Goal: Task Accomplishment & Management: Manage account settings

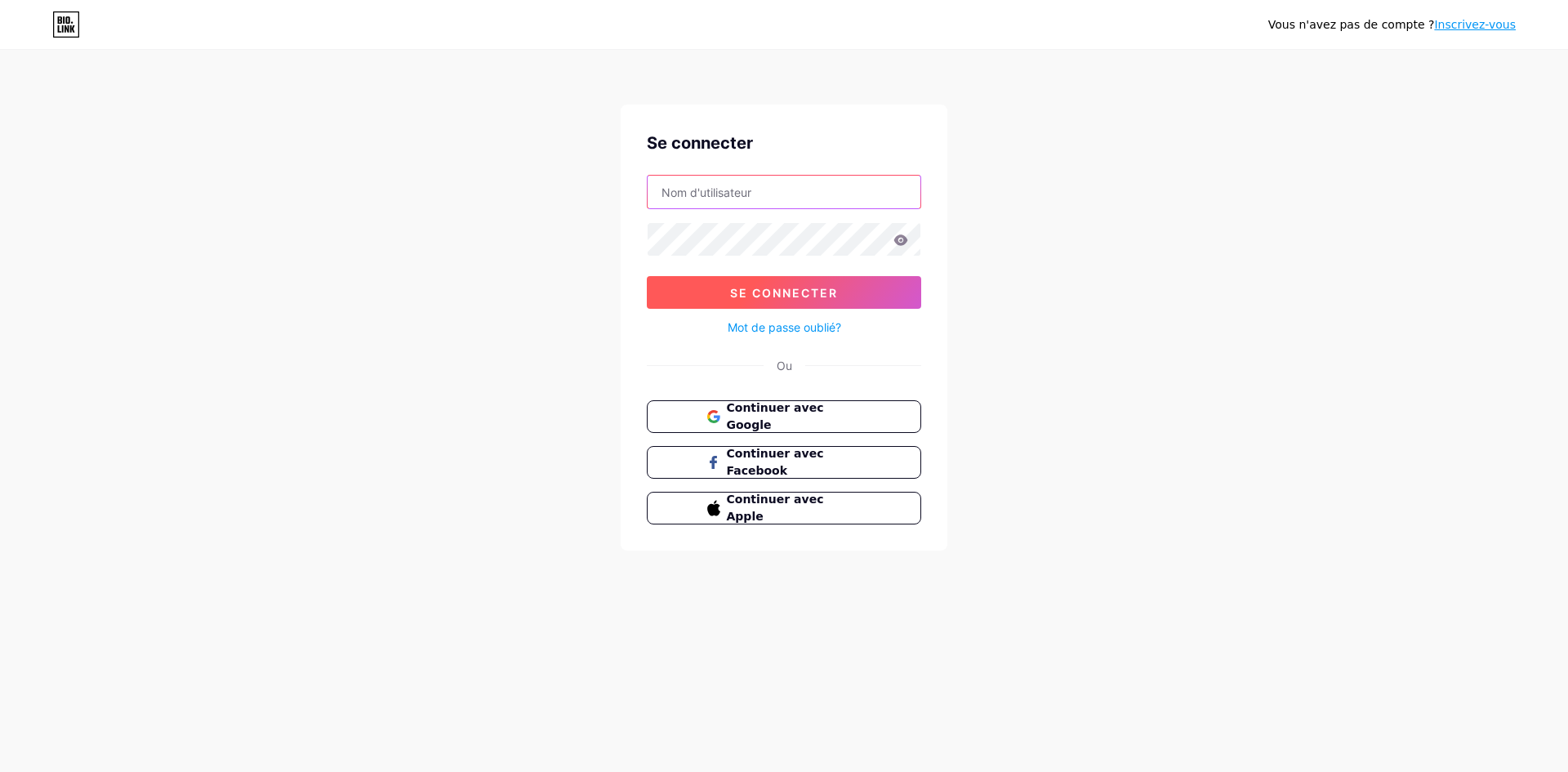
type input "[EMAIL_ADDRESS][DOMAIN_NAME]"
click at [743, 294] on font "Se connecter" at bounding box center [784, 293] width 108 height 14
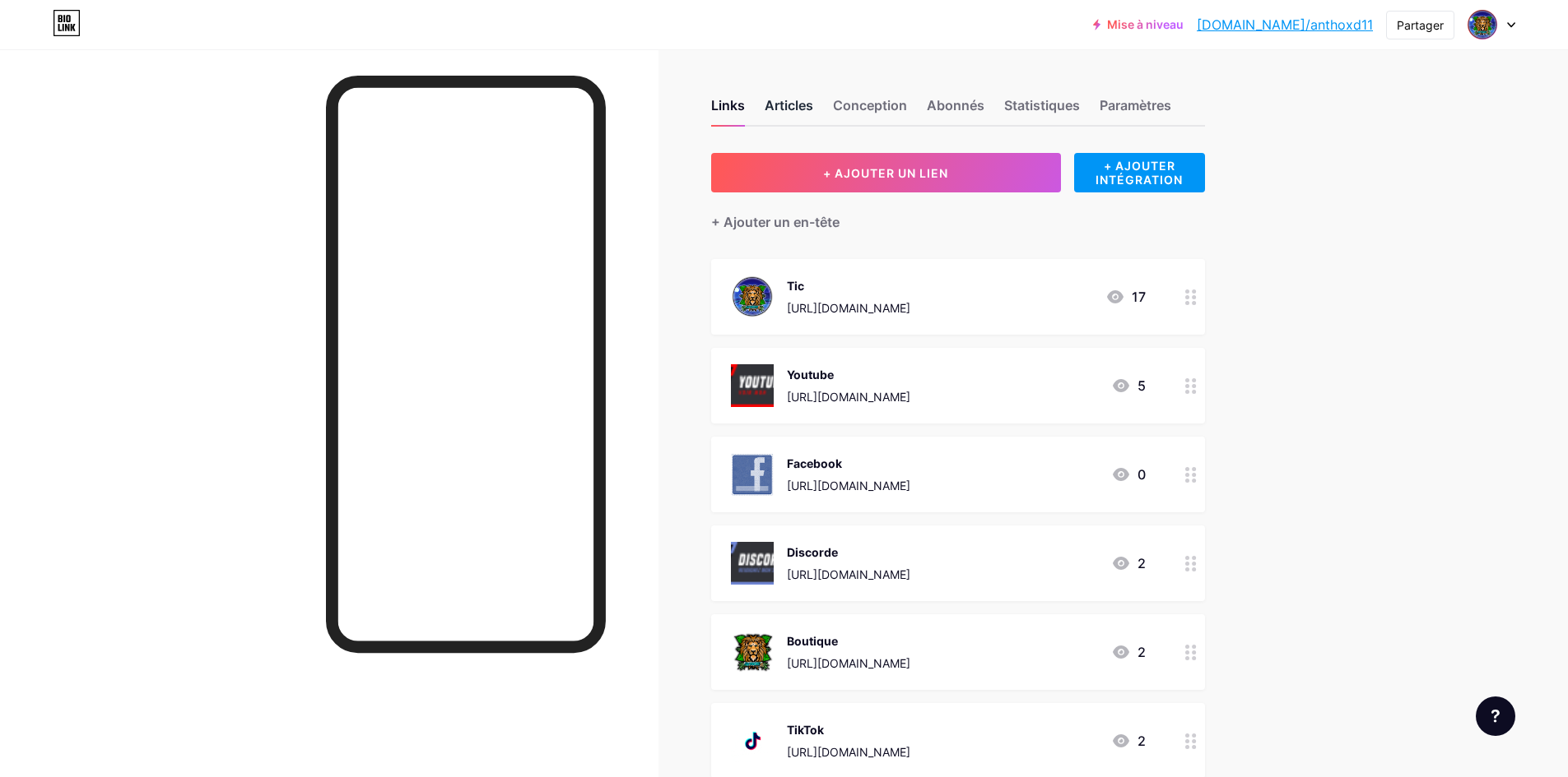
click at [783, 102] on font "Articles" at bounding box center [789, 105] width 49 height 16
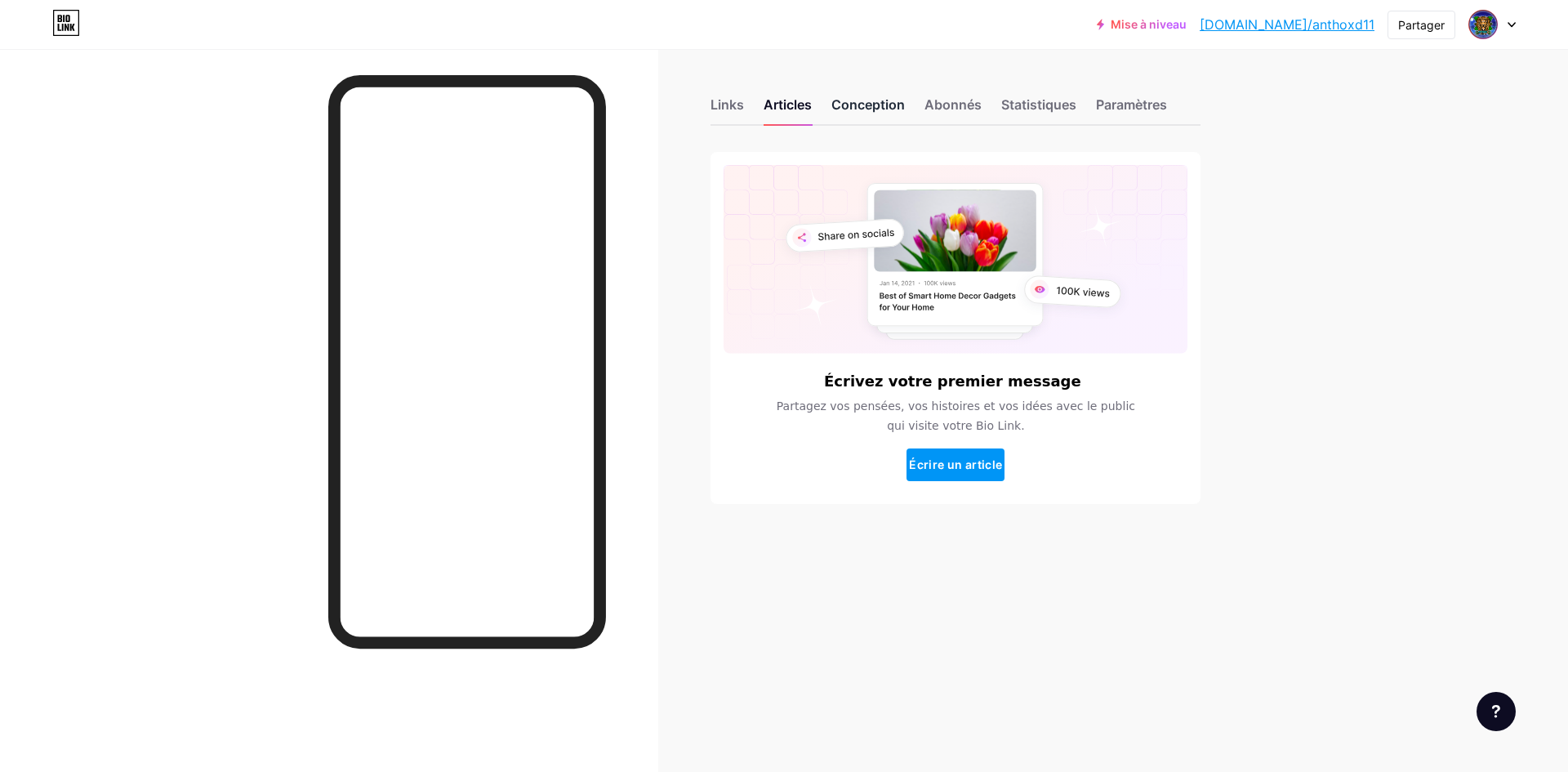
click at [858, 112] on font "Conception" at bounding box center [868, 104] width 73 height 16
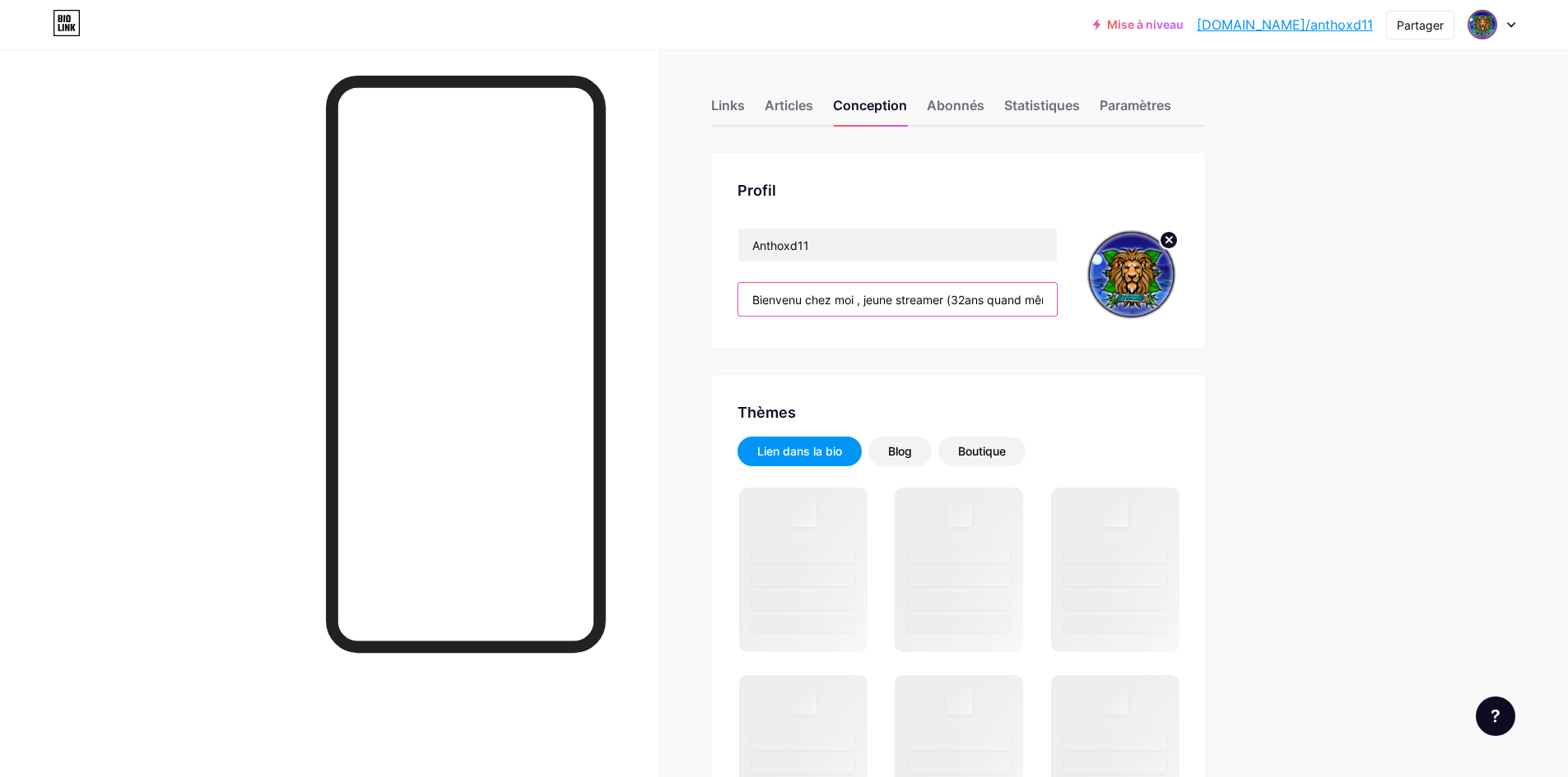
click at [1039, 304] on input "Bienvenu chez moi , jeune streamer (32ans quand même)" at bounding box center [897, 299] width 318 height 33
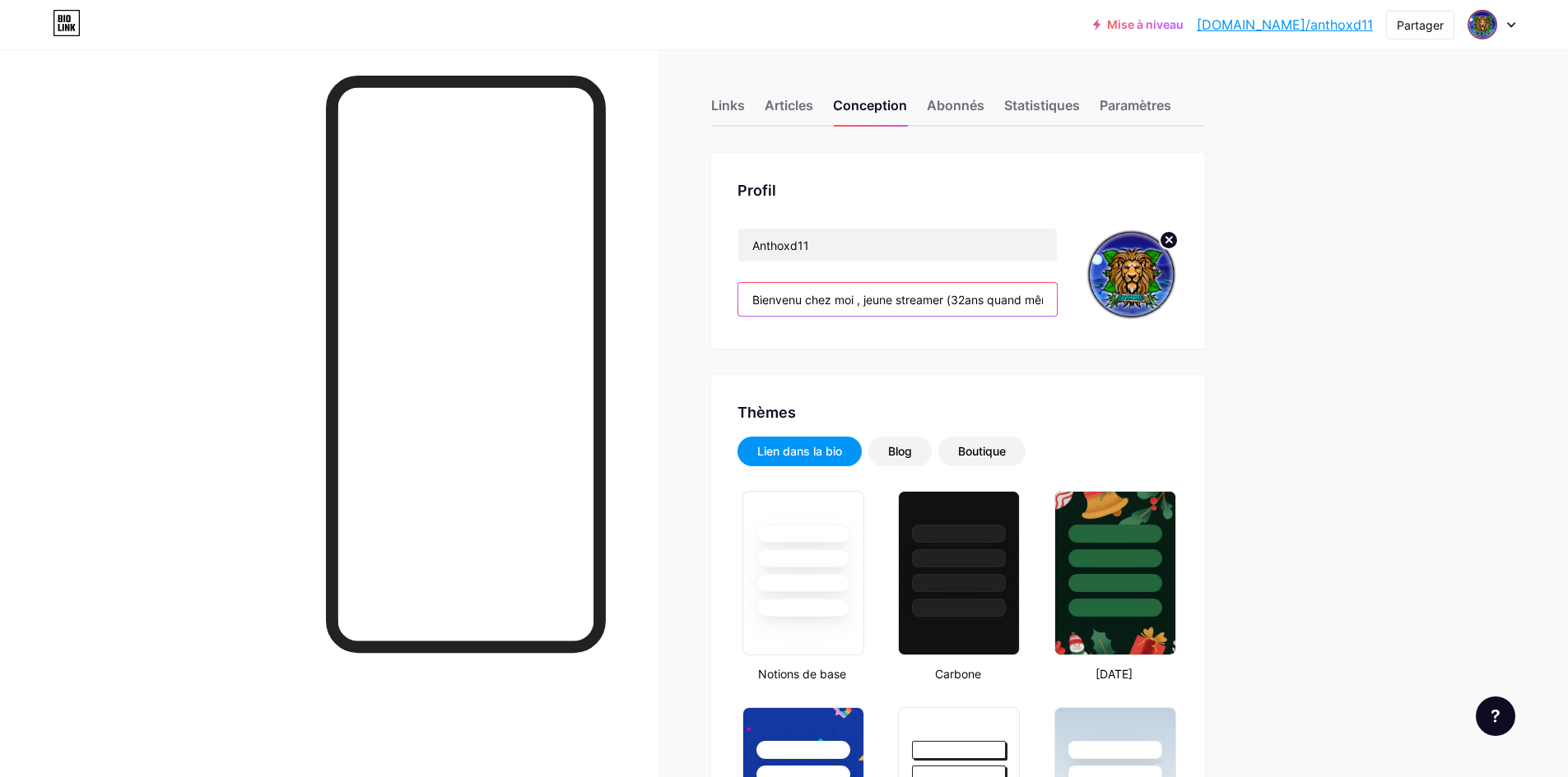
type input "#000000"
type input "#ffffff"
drag, startPoint x: 1049, startPoint y: 303, endPoint x: 898, endPoint y: 297, distance: 151.1
drag, startPoint x: 1058, startPoint y: 298, endPoint x: 617, endPoint y: 324, distance: 441.8
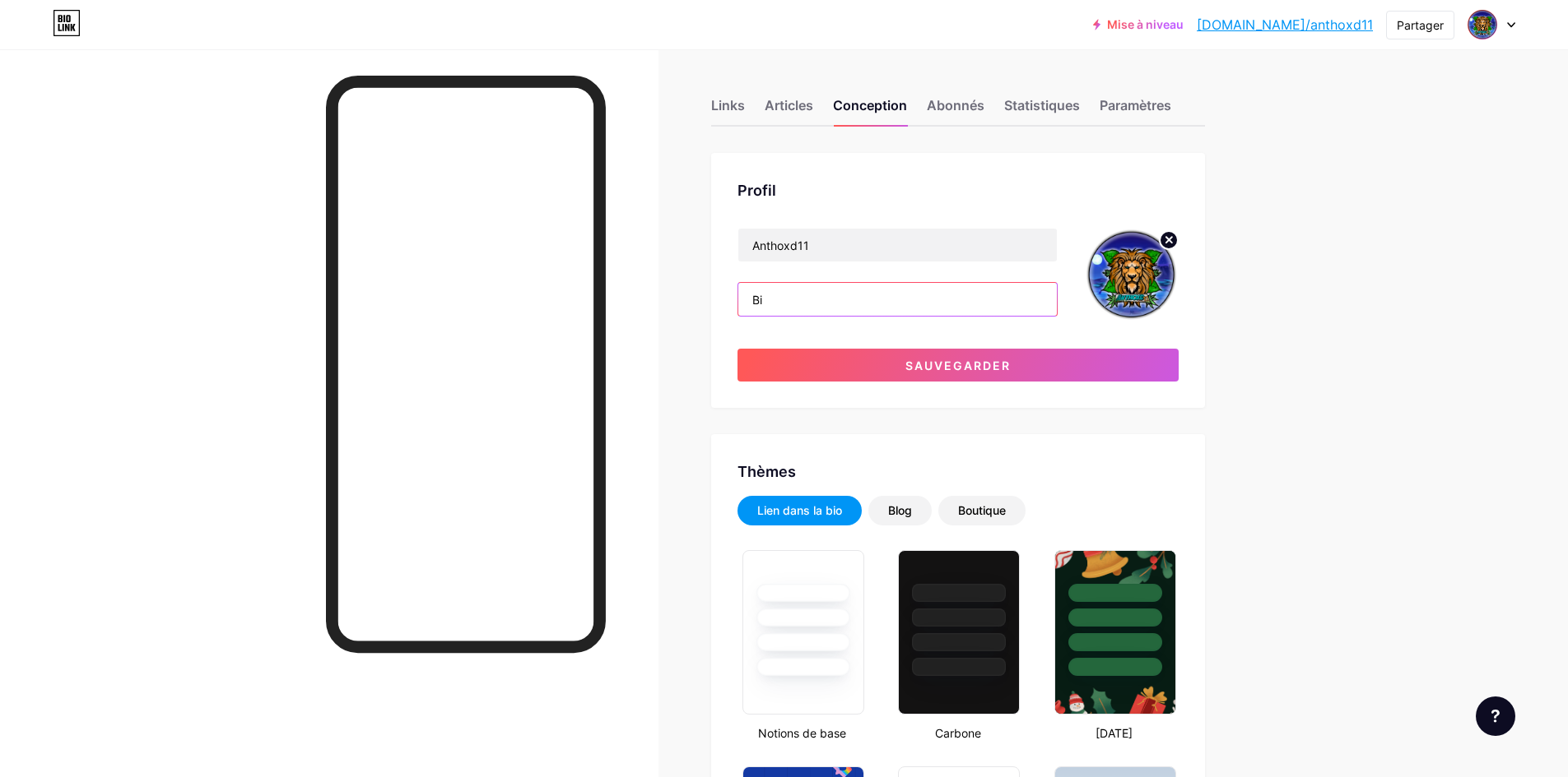
type input "B"
paste input "Hello,ici on joue pour le plaisir, on rigole, on rage (un peu 😅) et surtout on …"
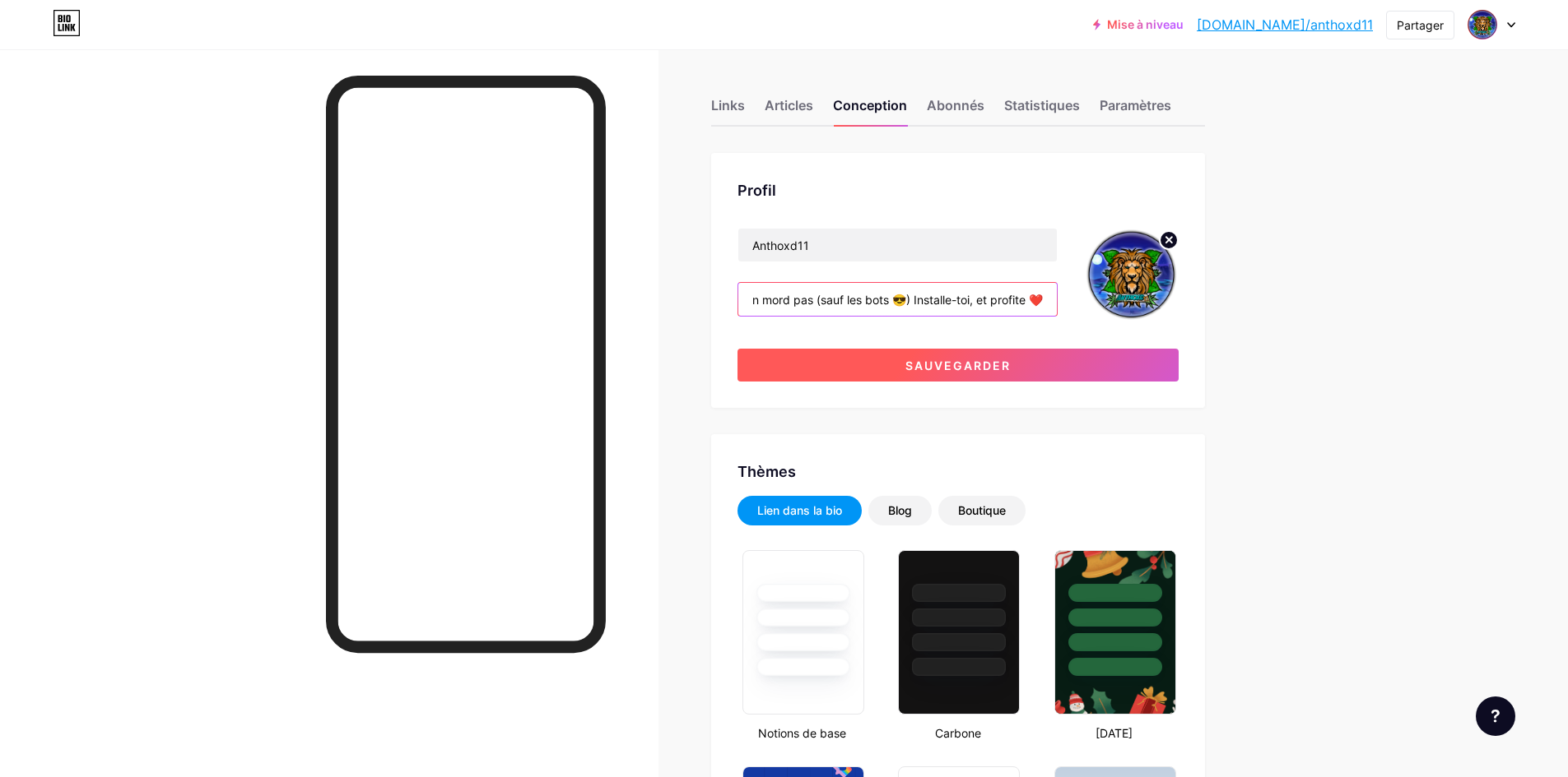
type input "Hello,ici on joue pour le plaisir, on rigole, on rage (un peu 😅) et surtout on …"
click at [950, 364] on font "Sauvegarder" at bounding box center [957, 366] width 105 height 14
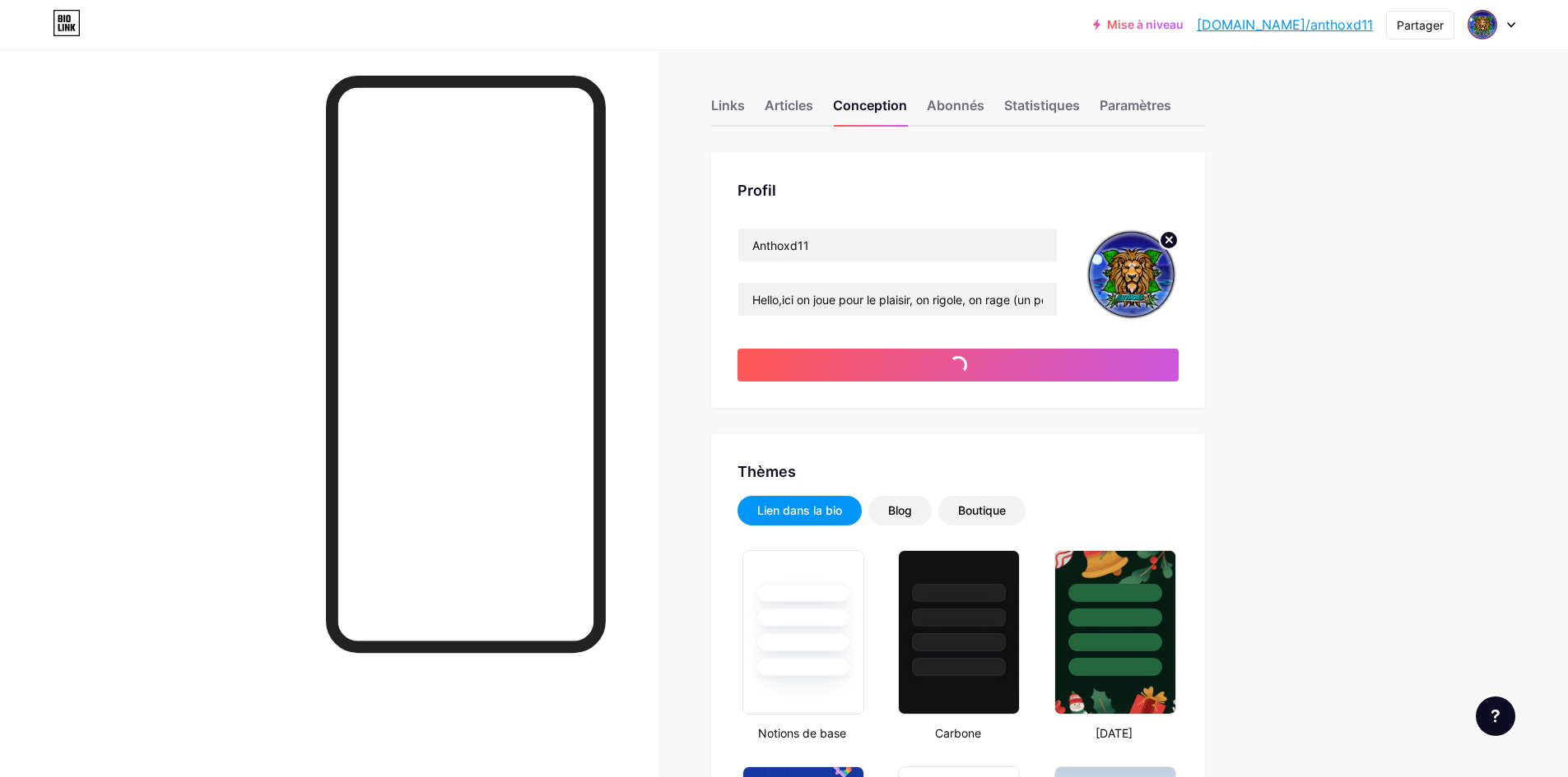
type input "#000000"
type input "#ffffff"
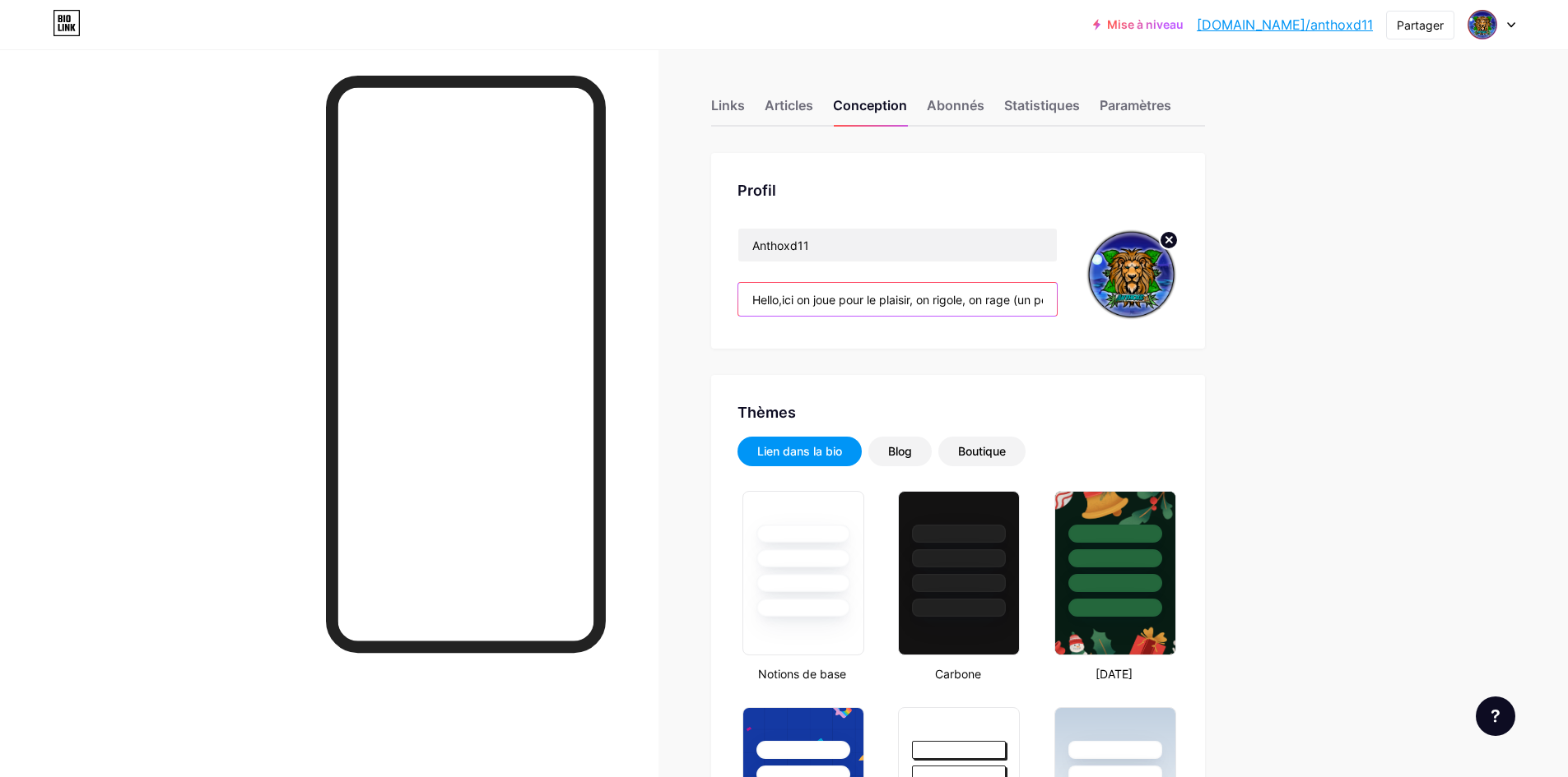
click at [976, 302] on input "Hello,ici on joue pour le plaisir, on rigole, on rage (un peu 😅) et surtout on …" at bounding box center [897, 299] width 318 height 33
drag, startPoint x: 921, startPoint y: 305, endPoint x: 959, endPoint y: 304, distance: 38.0
click at [959, 304] on input "Hello,ici on joue pour le plaisir, on rigole, on rage (un peu 😅) et surtout on …" at bounding box center [897, 299] width 318 height 33
click at [991, 302] on input "Hello,ici on joue pour le plaisir, on rigole, on rage (un peu 😅) et surtout on …" at bounding box center [897, 299] width 318 height 33
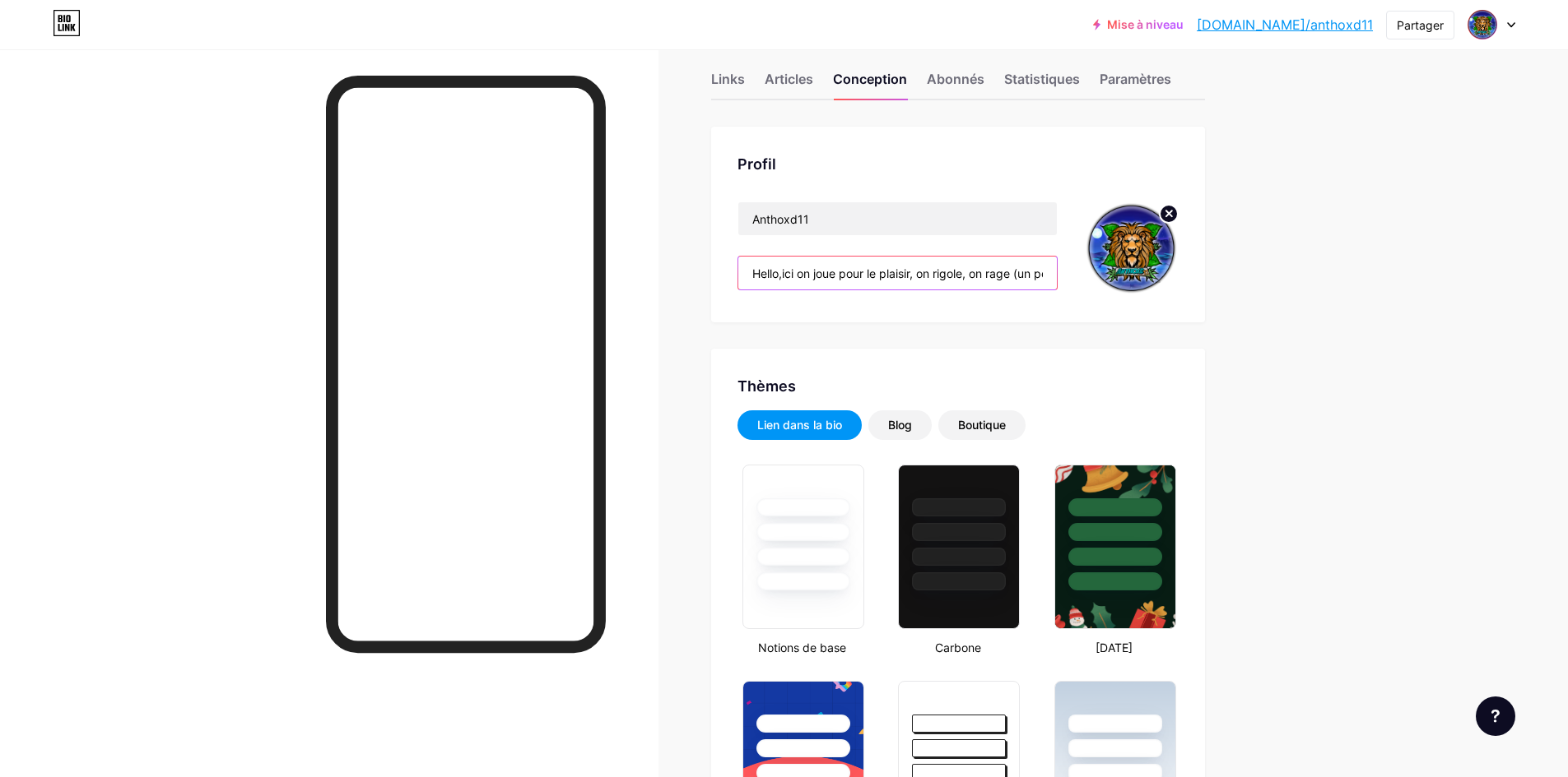
scroll to position [82, 0]
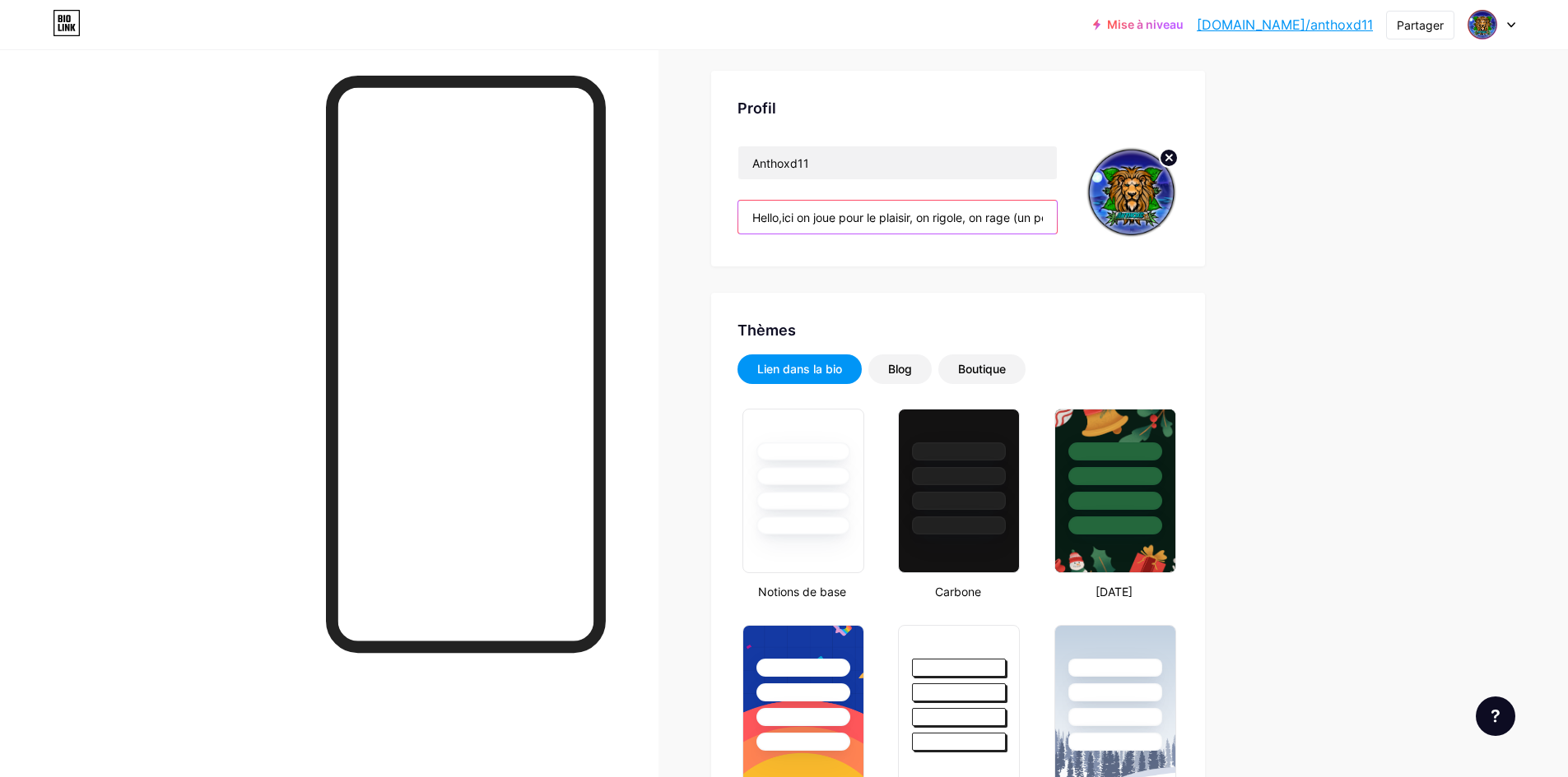
click at [1047, 222] on input "Hello,ici on joue pour le plaisir, on rigole, on rage (un peu 😅) et surtout on …" at bounding box center [897, 217] width 318 height 33
drag, startPoint x: 1049, startPoint y: 216, endPoint x: 909, endPoint y: 226, distance: 140.4
click at [909, 226] on input "Hello,ici on joue pour le plaisir, on rigole, on rage (un peu 😅) et surtout on …" at bounding box center [897, 217] width 318 height 33
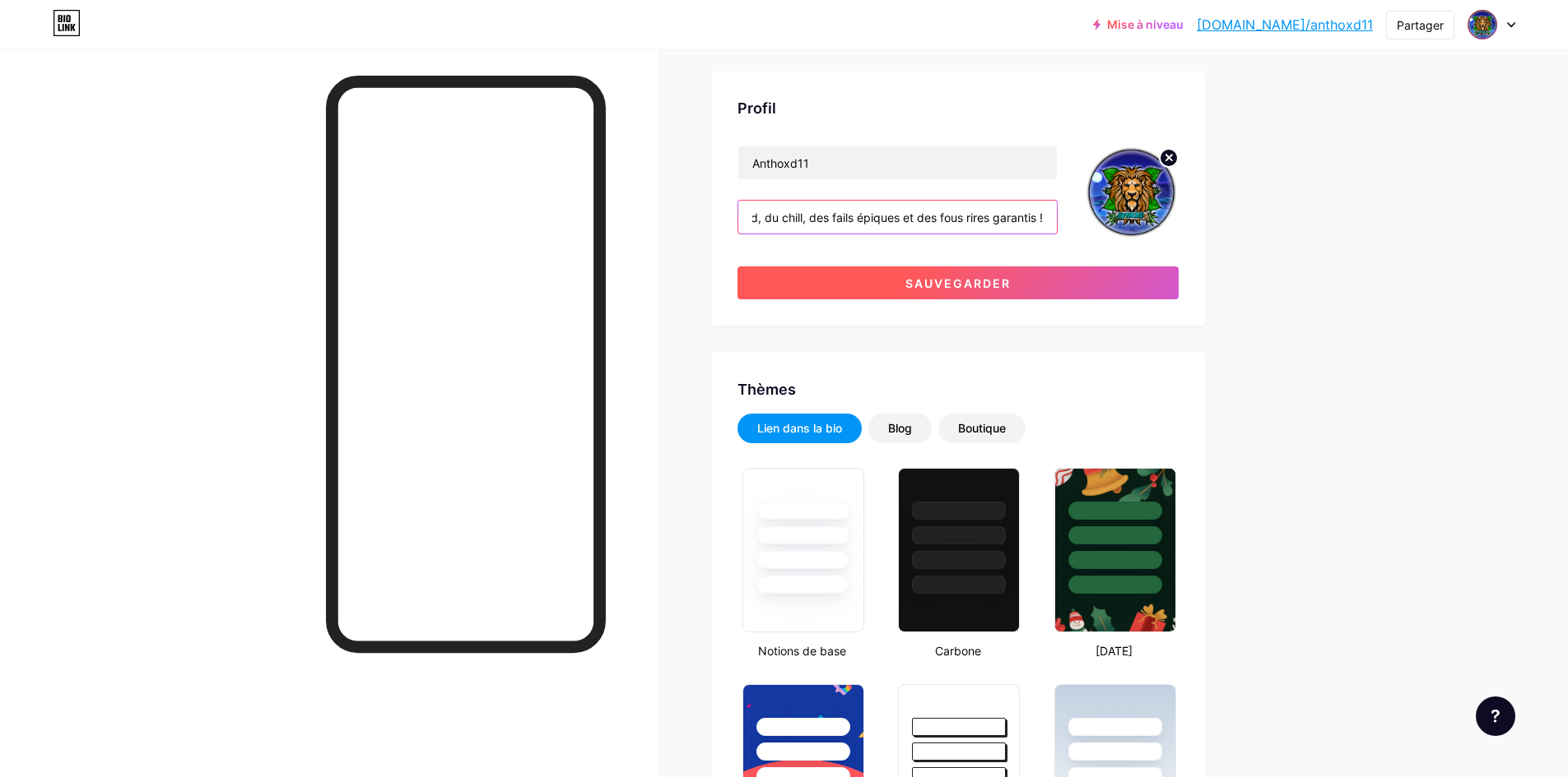
type input "Hello,ici on joue pour le plaisir, on rigole, on rage (un peu 😅) et surtout on …"
click at [938, 289] on font "Sauvegarder" at bounding box center [957, 284] width 105 height 14
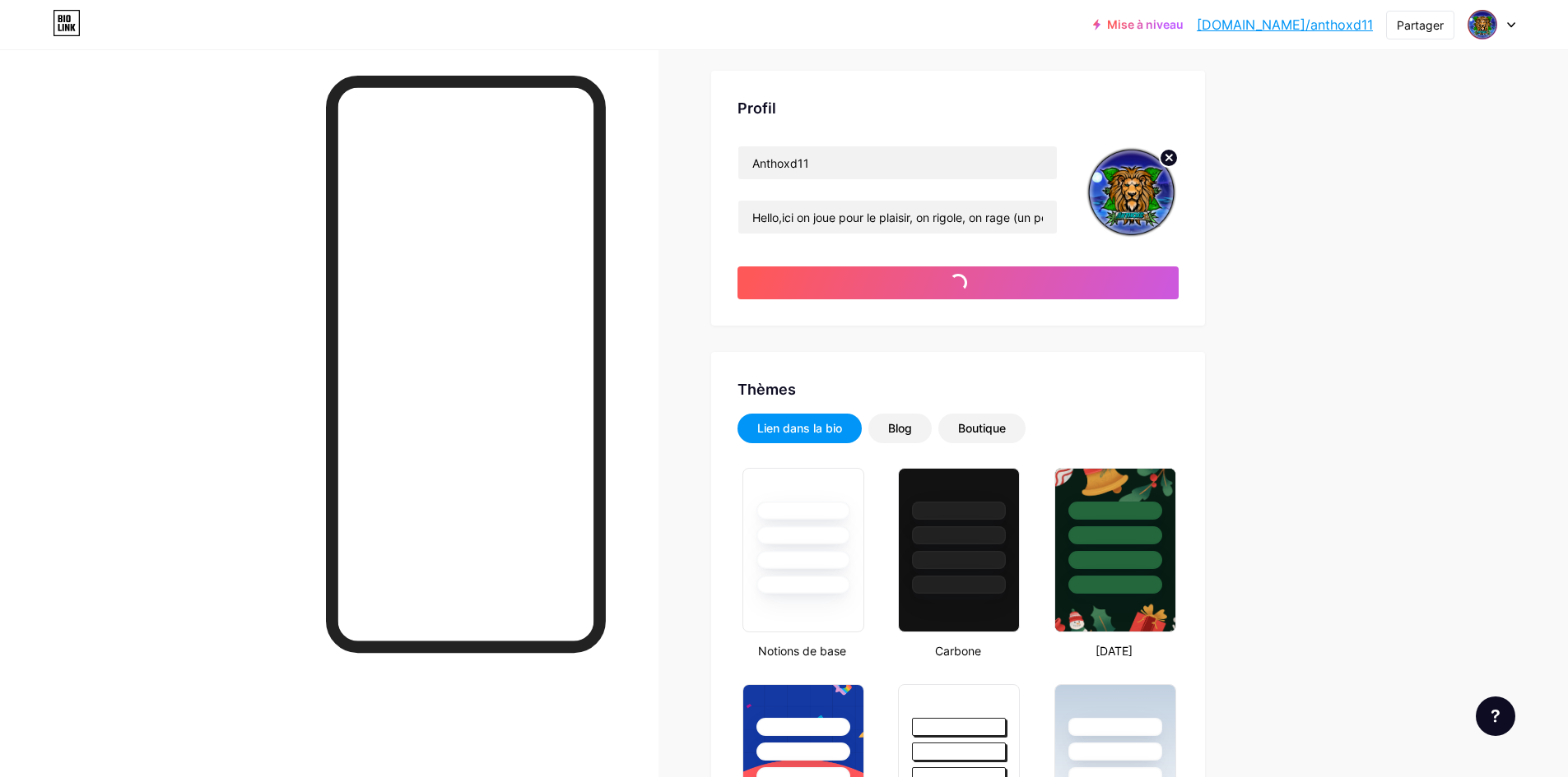
type input "#000000"
type input "#ffffff"
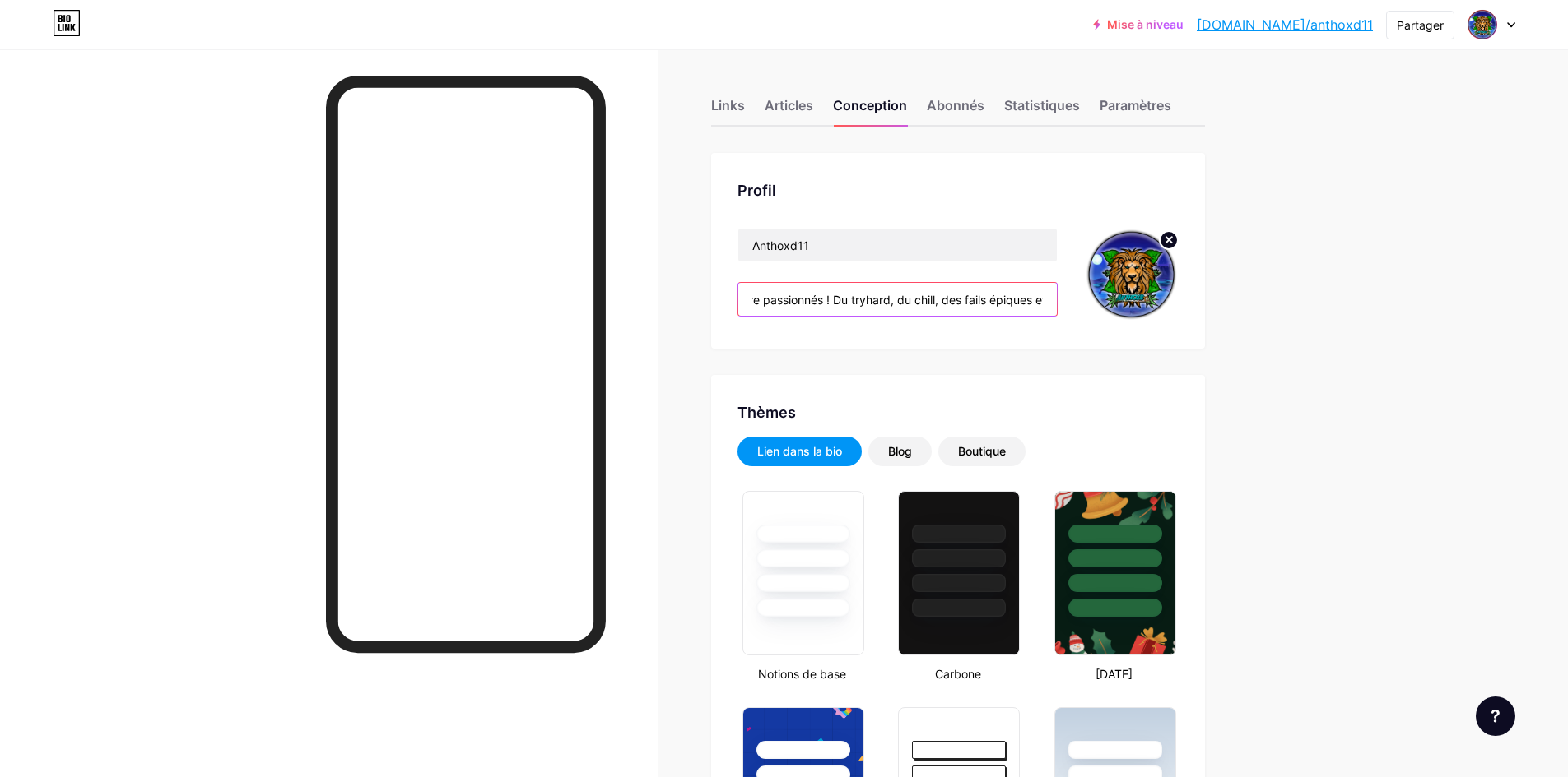
scroll to position [0, 714]
drag, startPoint x: 1042, startPoint y: 297, endPoint x: 1007, endPoint y: 300, distance: 35.1
click at [1116, 312] on div "Anthoxd11 Hello,ici on joue pour le plaisir, on rigole, on rage (un peu 😅) et s…" at bounding box center [958, 275] width 441 height 95
click at [1053, 302] on input "Hello,ici on joue pour le plaisir, on rigole, on rage (un peu 😅) et surtout on …" at bounding box center [897, 299] width 318 height 33
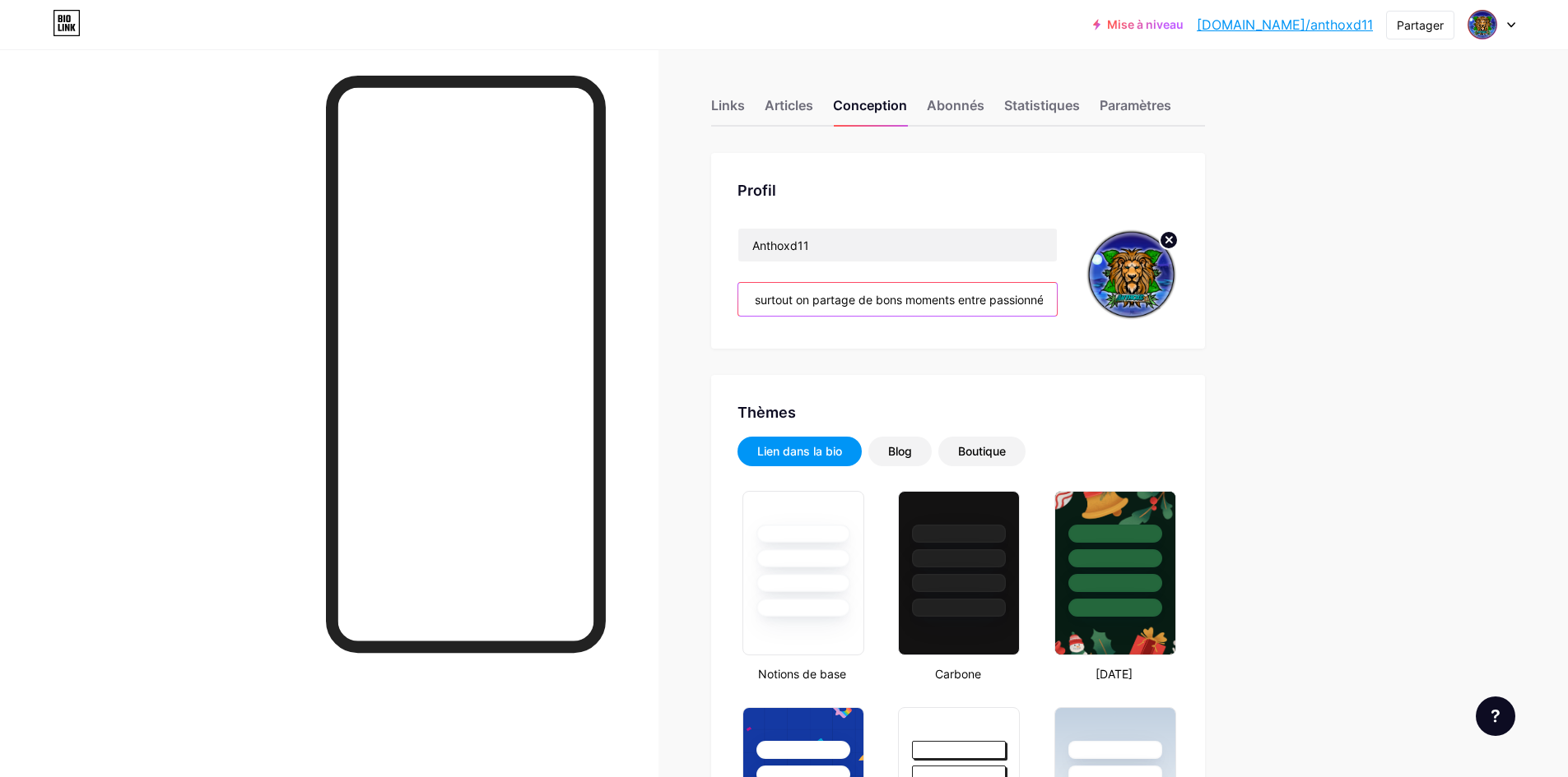
drag, startPoint x: 1053, startPoint y: 302, endPoint x: 836, endPoint y: 305, distance: 217.0
click at [836, 305] on input "Hello,ici on joue pour le plaisir, on rigole, on rage (un peu 😅) et surtout on …" at bounding box center [897, 299] width 318 height 33
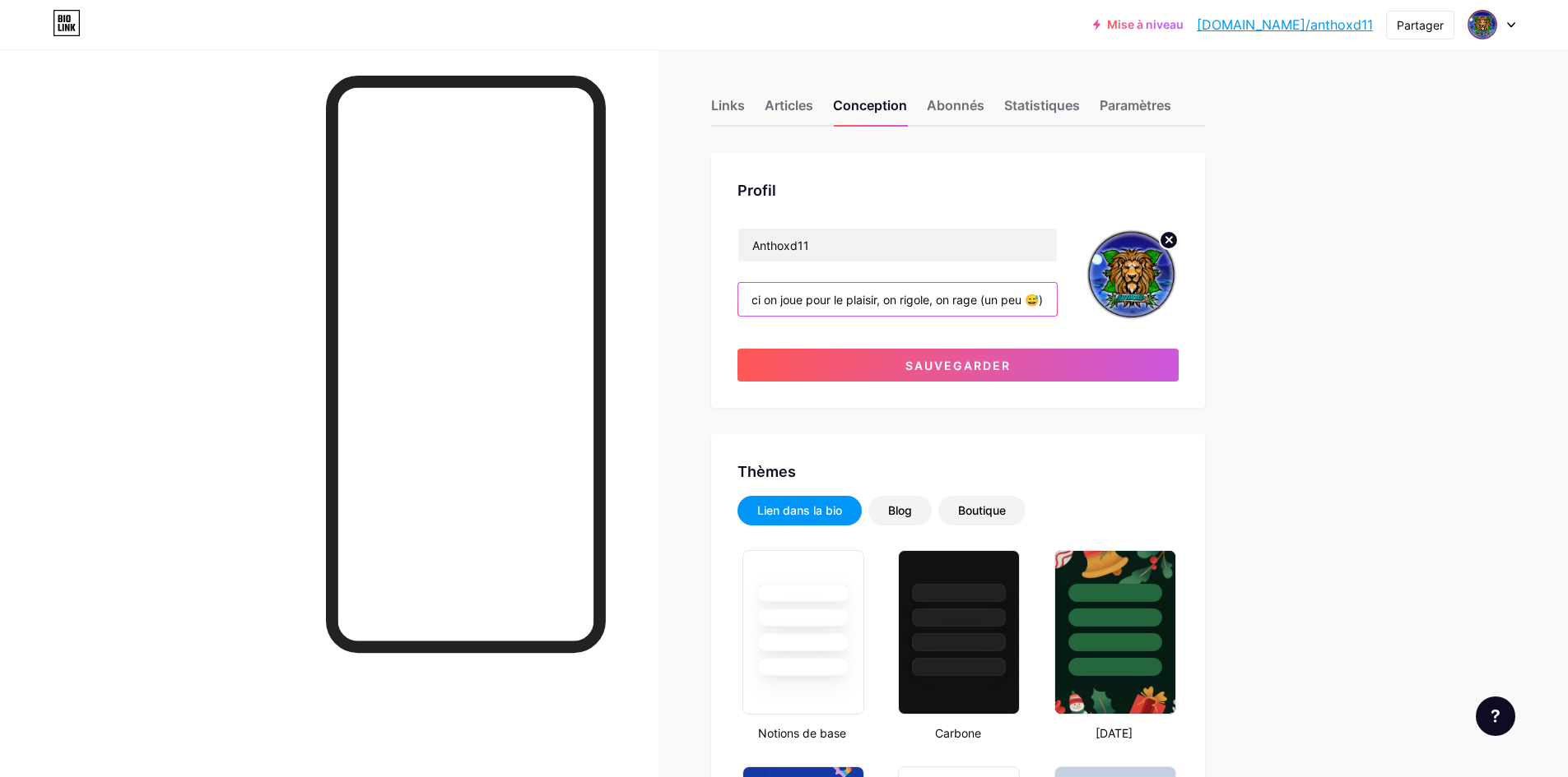
scroll to position [0, 43]
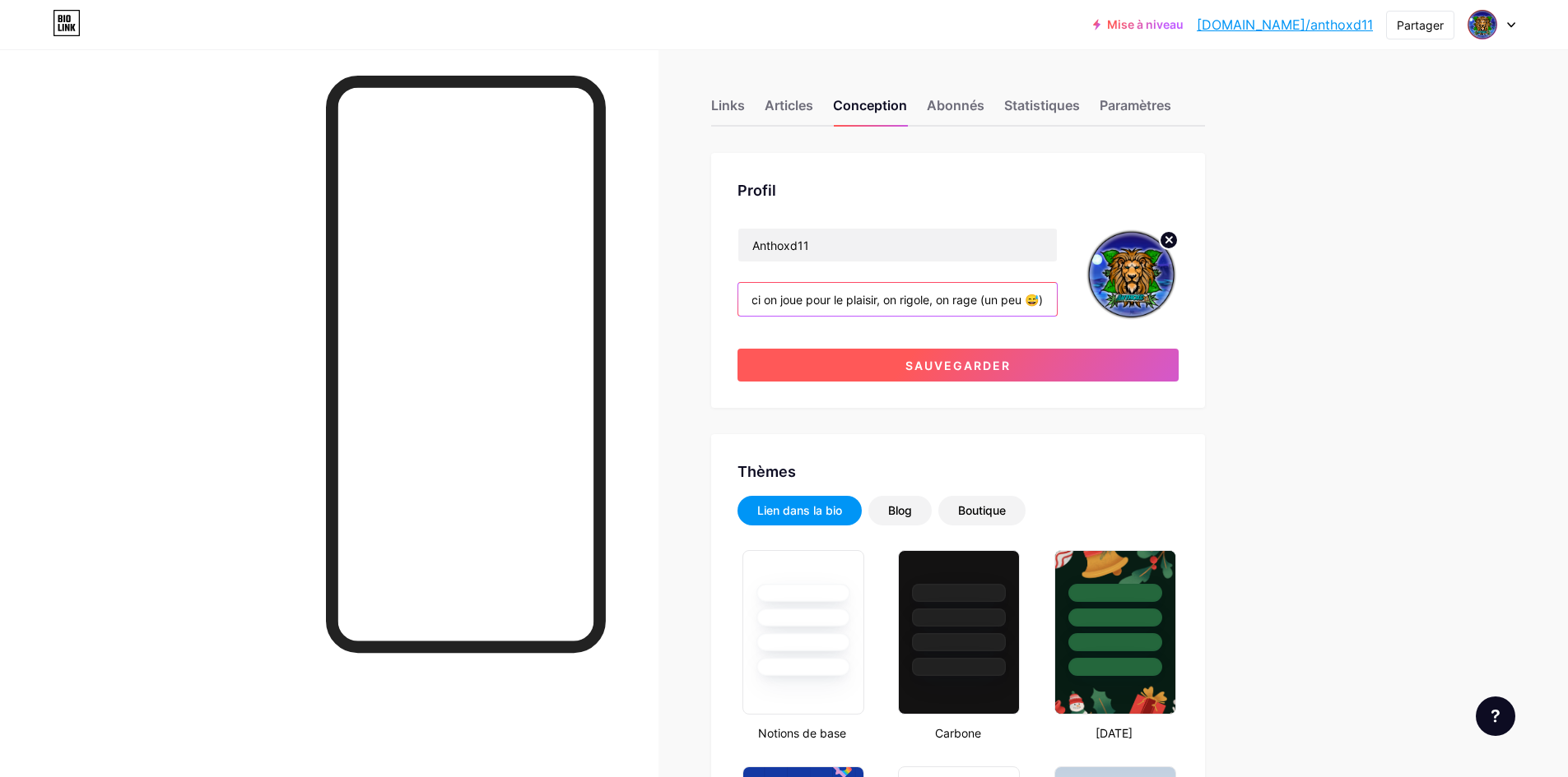
type input "Hello,ici on joue pour le plaisir, on rigole, on rage (un peu 😅)"
click at [1028, 374] on button "Sauvegarder" at bounding box center [958, 365] width 441 height 33
type input "#000000"
type input "#ffffff"
